Goal: Check status: Check status

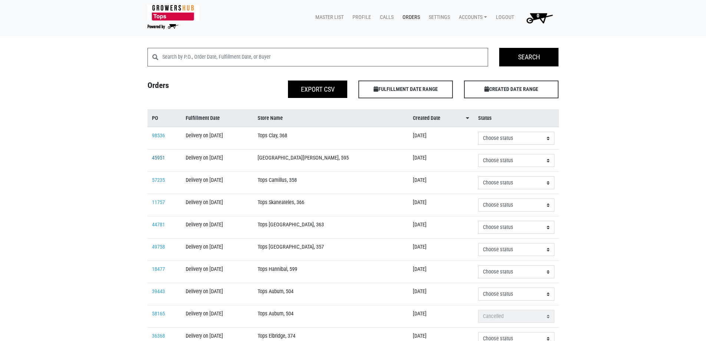
click at [162, 157] on link "45951" at bounding box center [158, 158] width 13 height 6
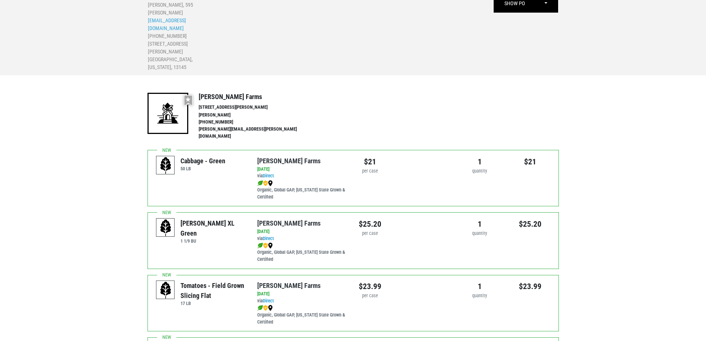
scroll to position [74, 0]
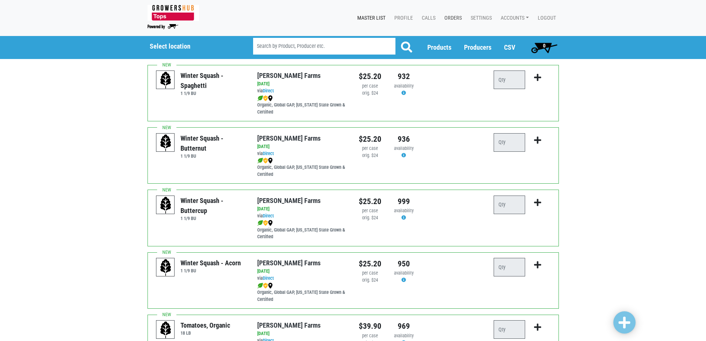
click at [448, 16] on link "Orders" at bounding box center [452, 18] width 26 height 14
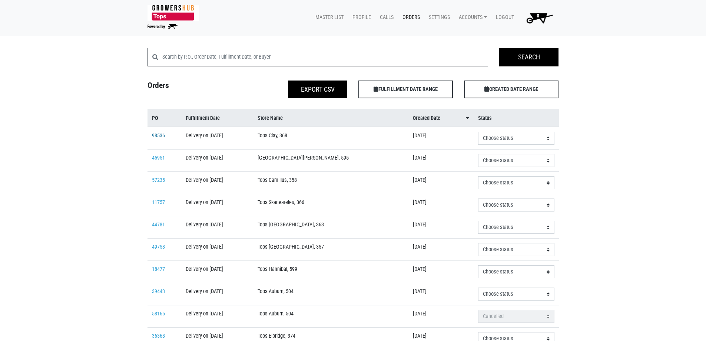
click at [157, 135] on link "98536" at bounding box center [158, 135] width 13 height 6
